Goal: Information Seeking & Learning: Compare options

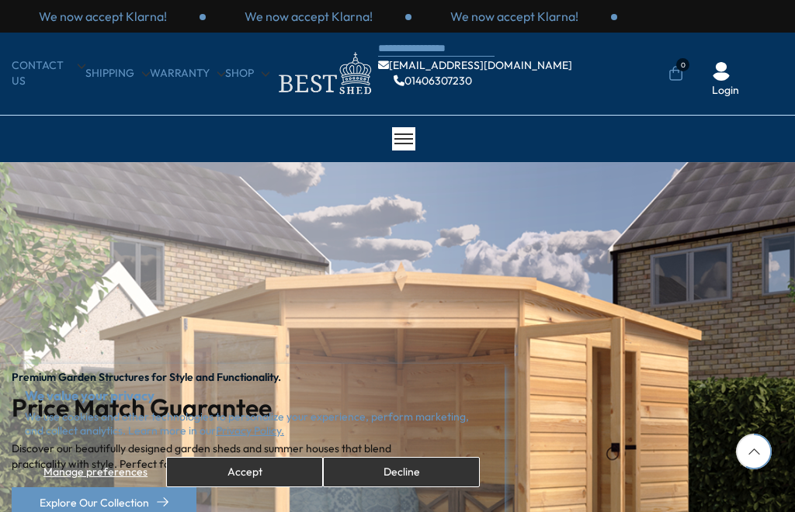
click at [248, 481] on button "Accept" at bounding box center [244, 472] width 157 height 30
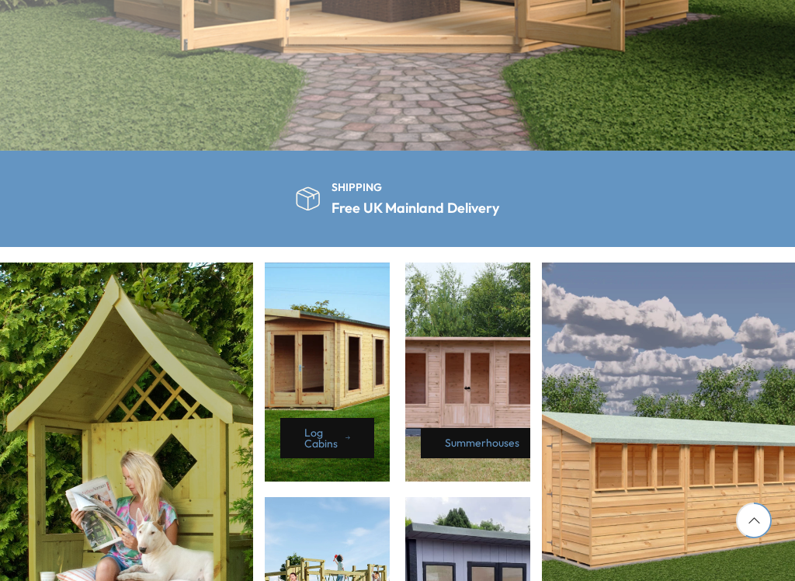
scroll to position [804, 0]
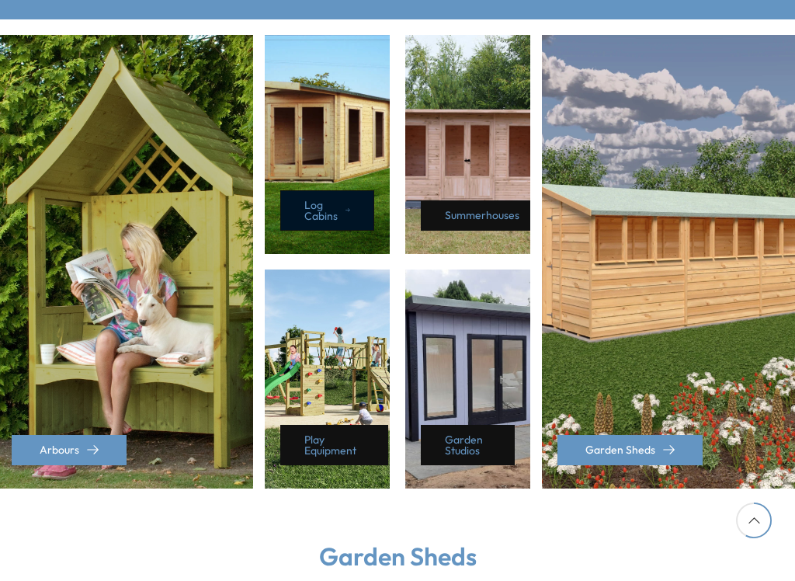
click at [331, 212] on link "Log Cabins" at bounding box center [327, 210] width 94 height 40
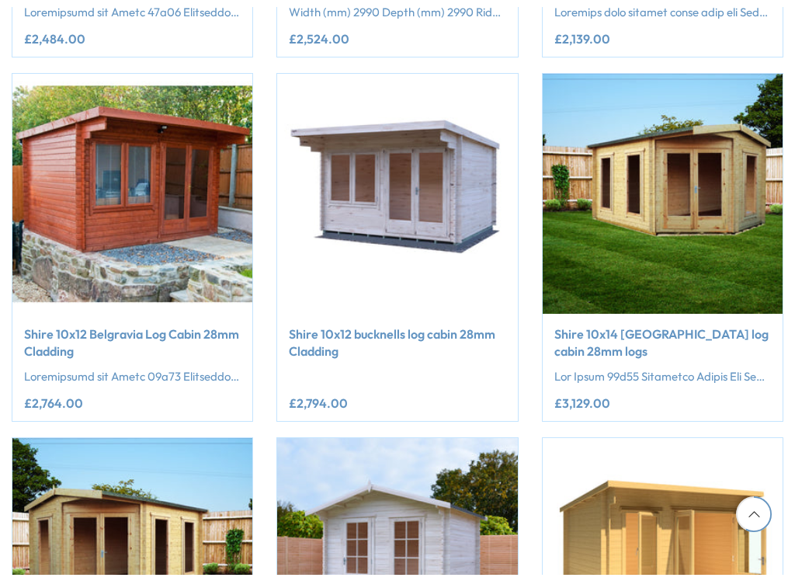
scroll to position [700, 0]
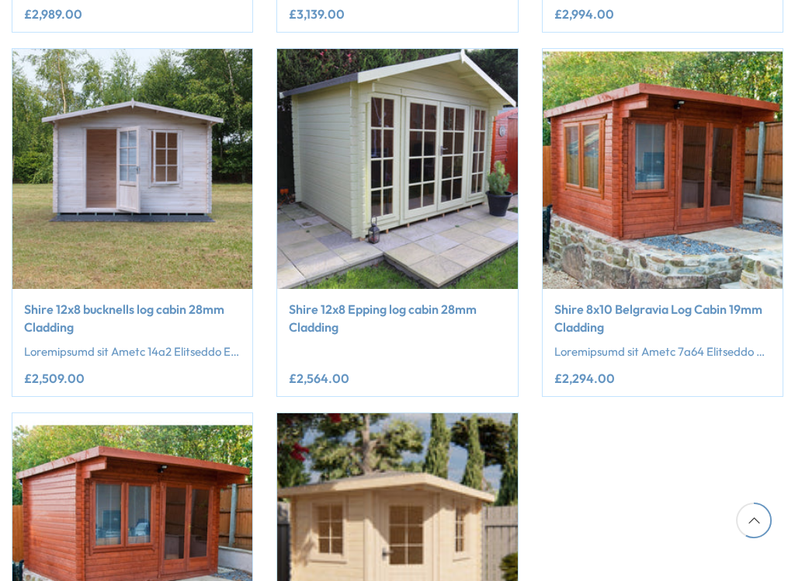
scroll to position [2122, 0]
